Goal: Check status

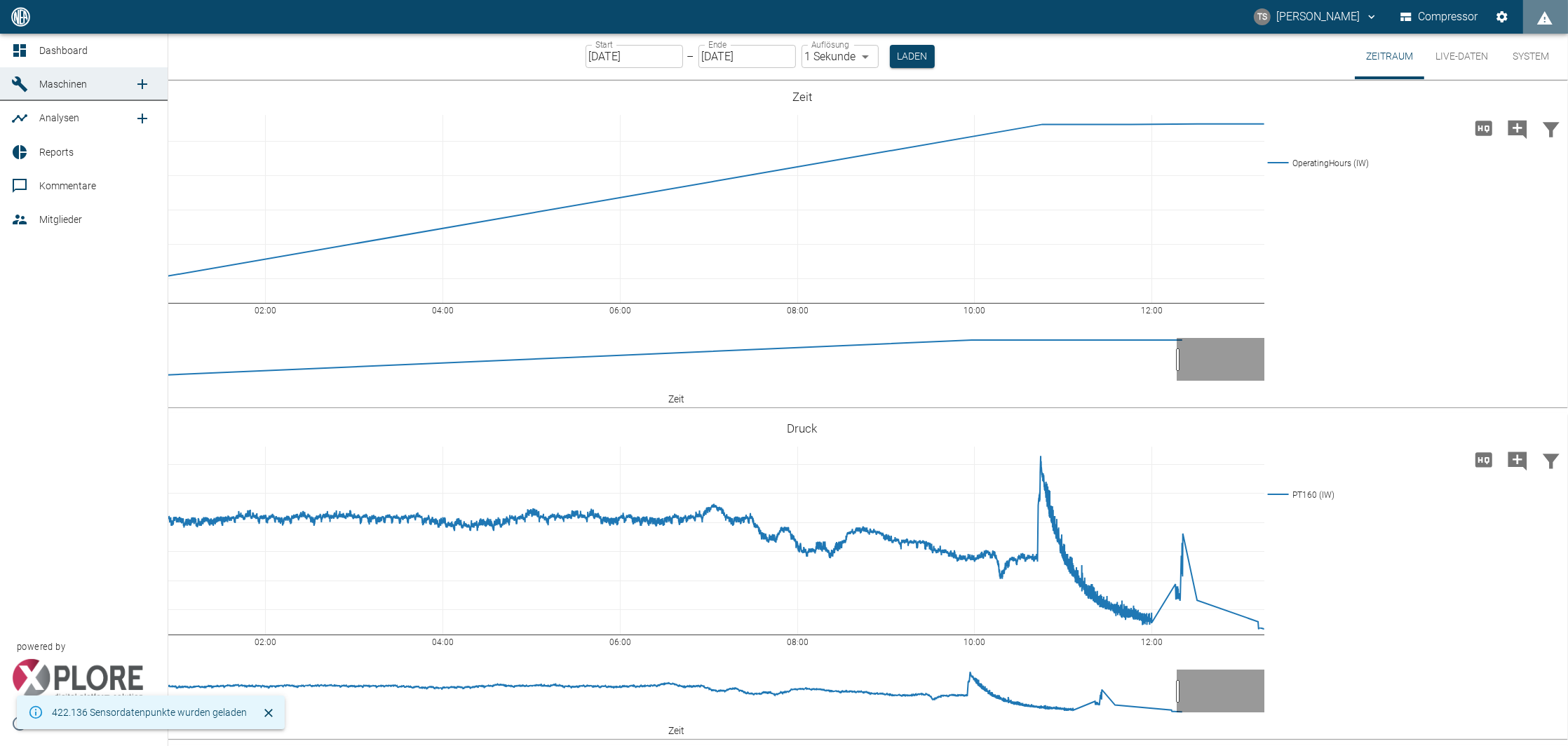
drag, startPoint x: 33, startPoint y: 55, endPoint x: 30, endPoint y: 87, distance: 32.1
click at [33, 55] on link "Dashboard" at bounding box center [84, 50] width 168 height 33
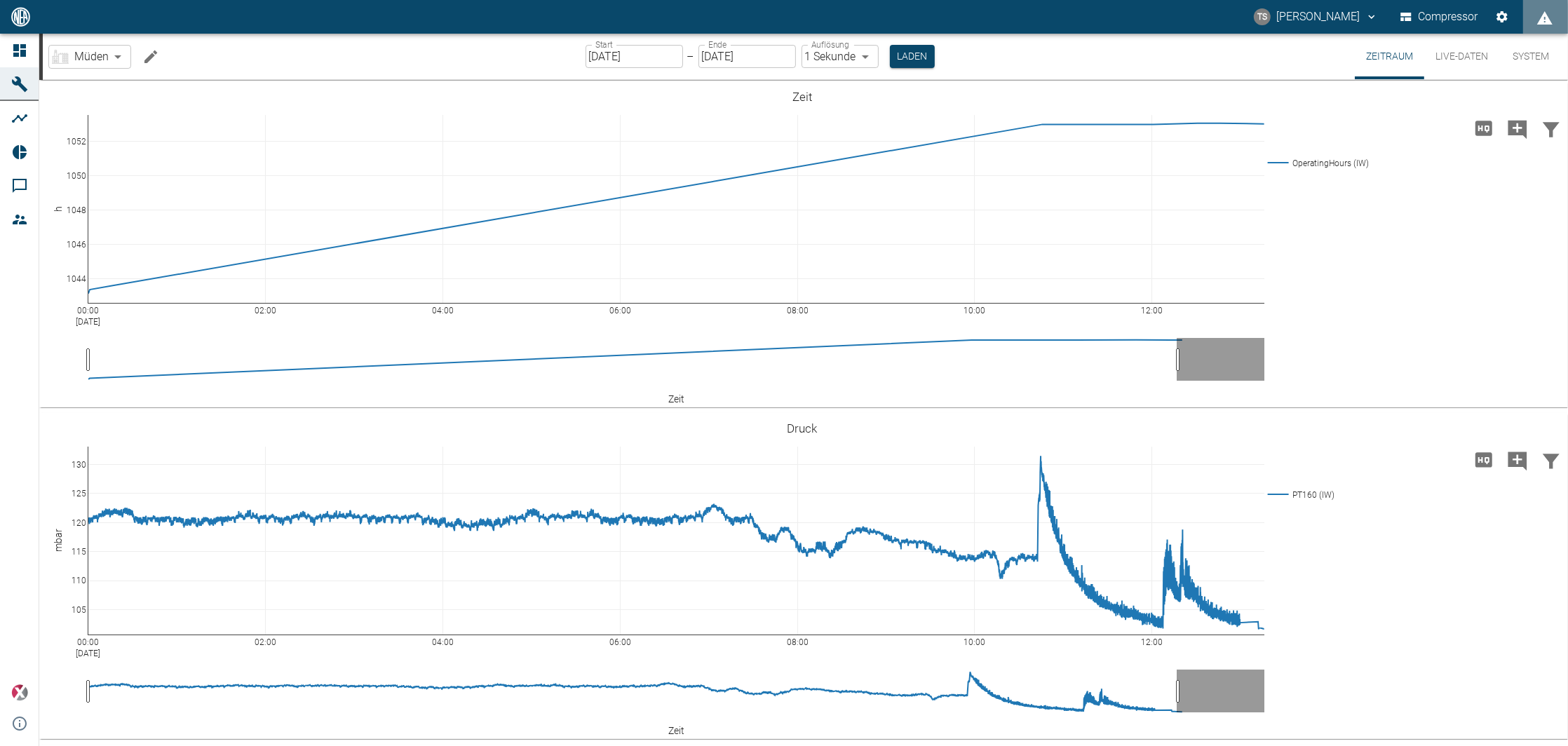
click at [30, 87] on div at bounding box center [22, 84] width 21 height 17
